Goal: Task Accomplishment & Management: Use online tool/utility

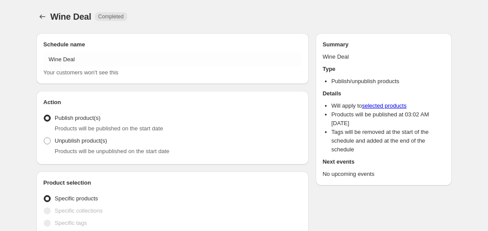
radio input "true"
checkbox input "true"
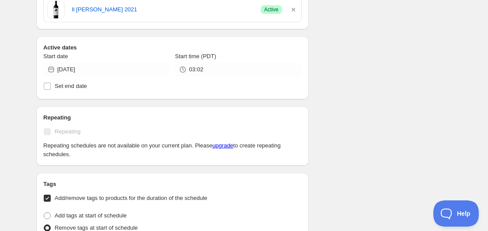
scroll to position [262, 0]
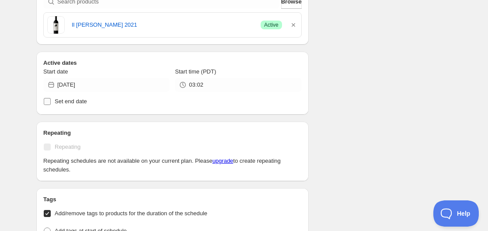
click at [51, 104] on span at bounding box center [47, 101] width 8 height 8
click at [51, 104] on input "Set end date" at bounding box center [47, 101] width 7 height 7
checkbox input "true"
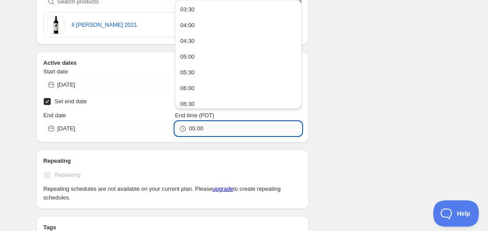
click at [192, 128] on input "05:00" at bounding box center [245, 128] width 112 height 14
click at [194, 130] on input "05:00" at bounding box center [245, 128] width 112 height 14
drag, startPoint x: 198, startPoint y: 128, endPoint x: 208, endPoint y: 128, distance: 9.6
click at [208, 128] on input "03:00" at bounding box center [245, 128] width 112 height 14
drag, startPoint x: 197, startPoint y: 129, endPoint x: 204, endPoint y: 129, distance: 7.4
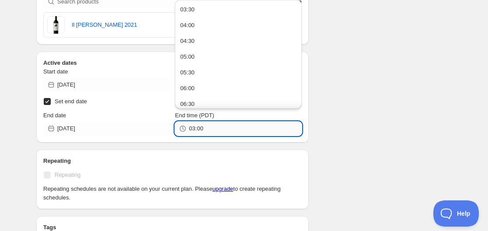
click at [204, 129] on input "03:00" at bounding box center [245, 128] width 112 height 14
type input "03:44"
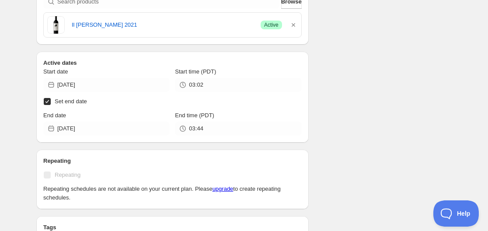
scroll to position [321, 0]
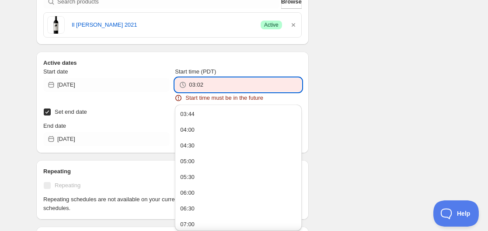
click at [207, 86] on input "03:02" at bounding box center [245, 85] width 112 height 14
click at [194, 115] on button "03:44" at bounding box center [237, 114] width 121 height 14
type input "03:44"
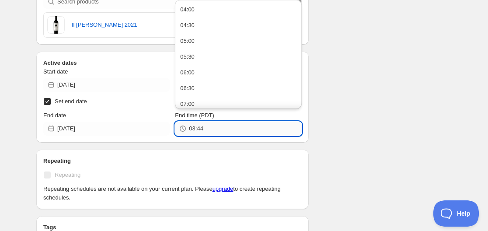
drag, startPoint x: 200, startPoint y: 131, endPoint x: 205, endPoint y: 131, distance: 5.2
click at [205, 131] on input "03:44" at bounding box center [245, 128] width 112 height 14
type input "03:45"
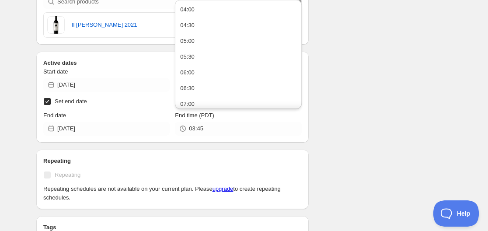
drag, startPoint x: 339, startPoint y: 78, endPoint x: 332, endPoint y: 5, distance: 73.8
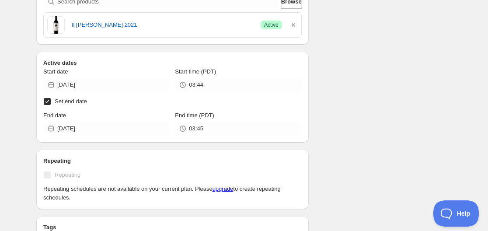
scroll to position [262, 0]
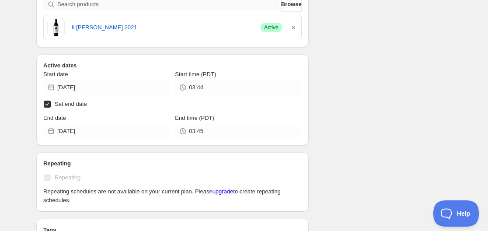
scroll to position [262, 0]
